Goal: Task Accomplishment & Management: Use online tool/utility

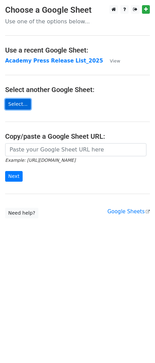
click at [13, 106] on link "Select..." at bounding box center [18, 104] width 26 height 11
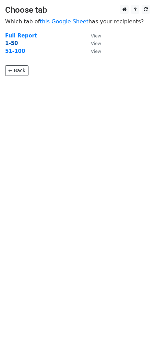
click at [12, 43] on strong "1-50" at bounding box center [11, 43] width 13 height 6
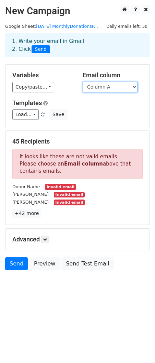
click at [99, 88] on select "Column A Column B Column C Column D Column E Column F Column G Column H Column I" at bounding box center [110, 87] width 55 height 11
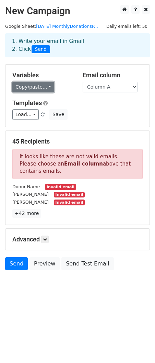
click at [48, 86] on link "Copy/paste..." at bounding box center [33, 87] width 42 height 11
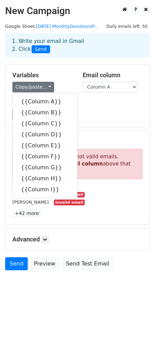
click at [75, 70] on div "Variables Copy/paste... {{Column A}} {{Column B}} {{Column C}} {{Column D}} {{C…" at bounding box center [77, 96] width 144 height 62
